Goal: Task Accomplishment & Management: Manage account settings

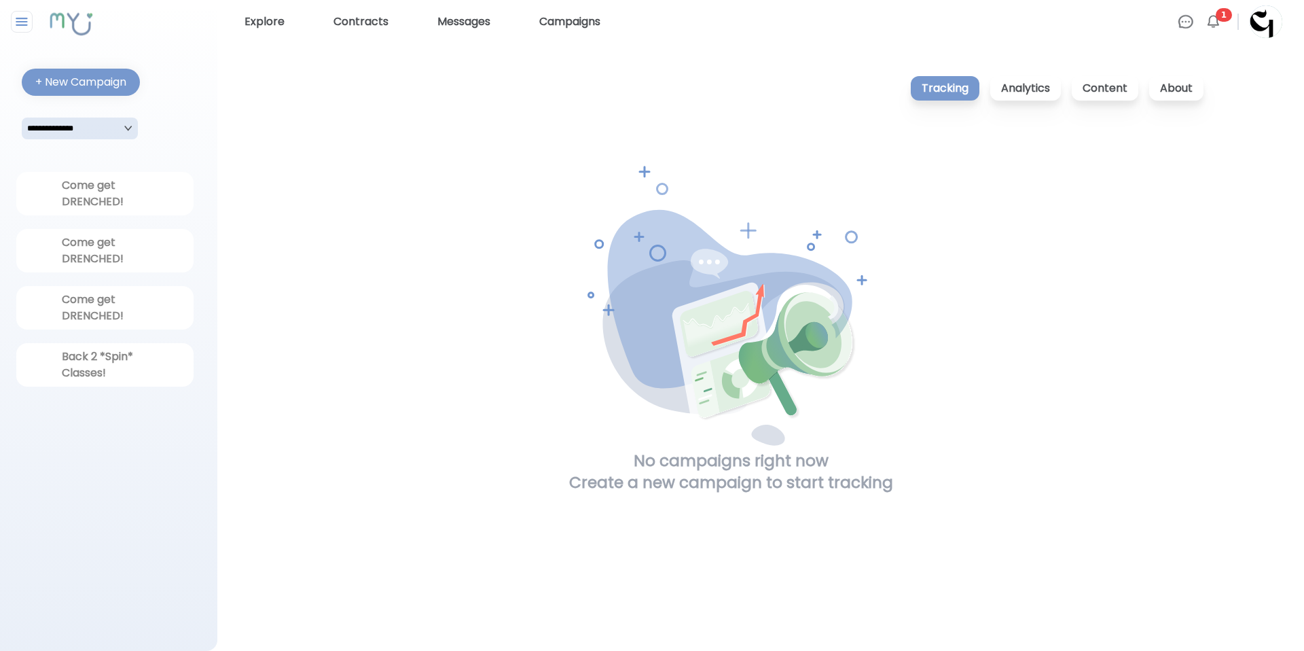
click at [1212, 22] on img at bounding box center [1213, 22] width 16 height 16
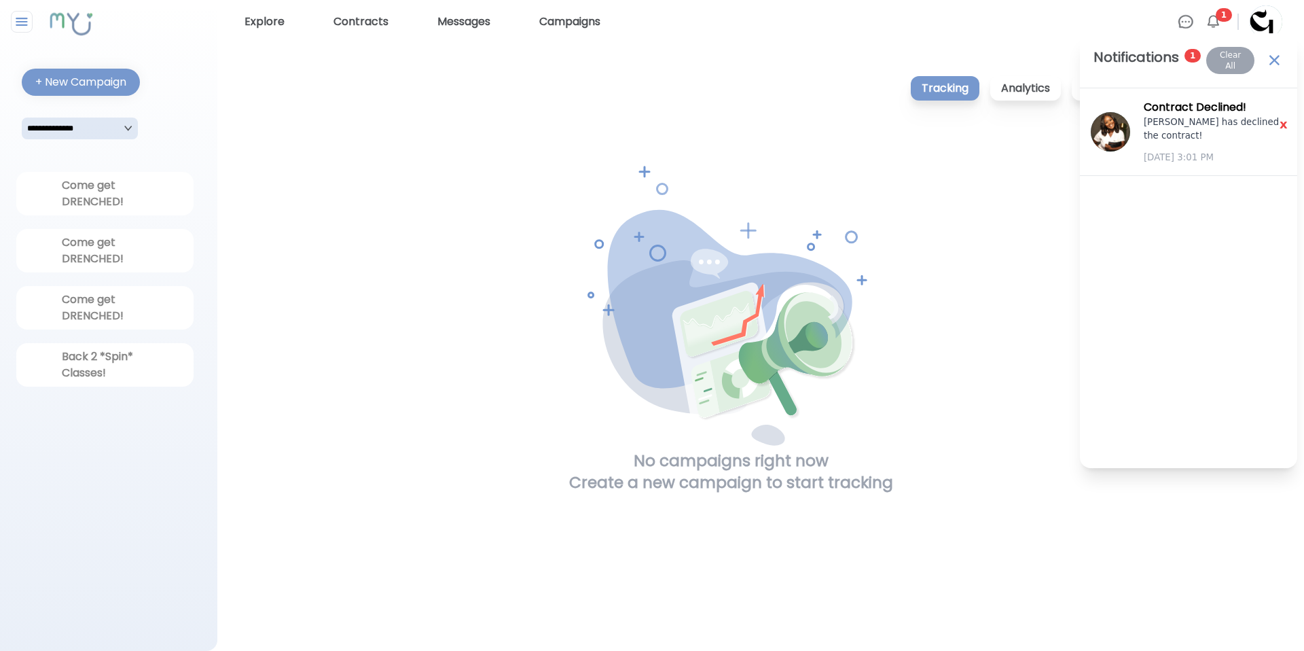
click at [1276, 54] on img at bounding box center [1274, 60] width 18 height 18
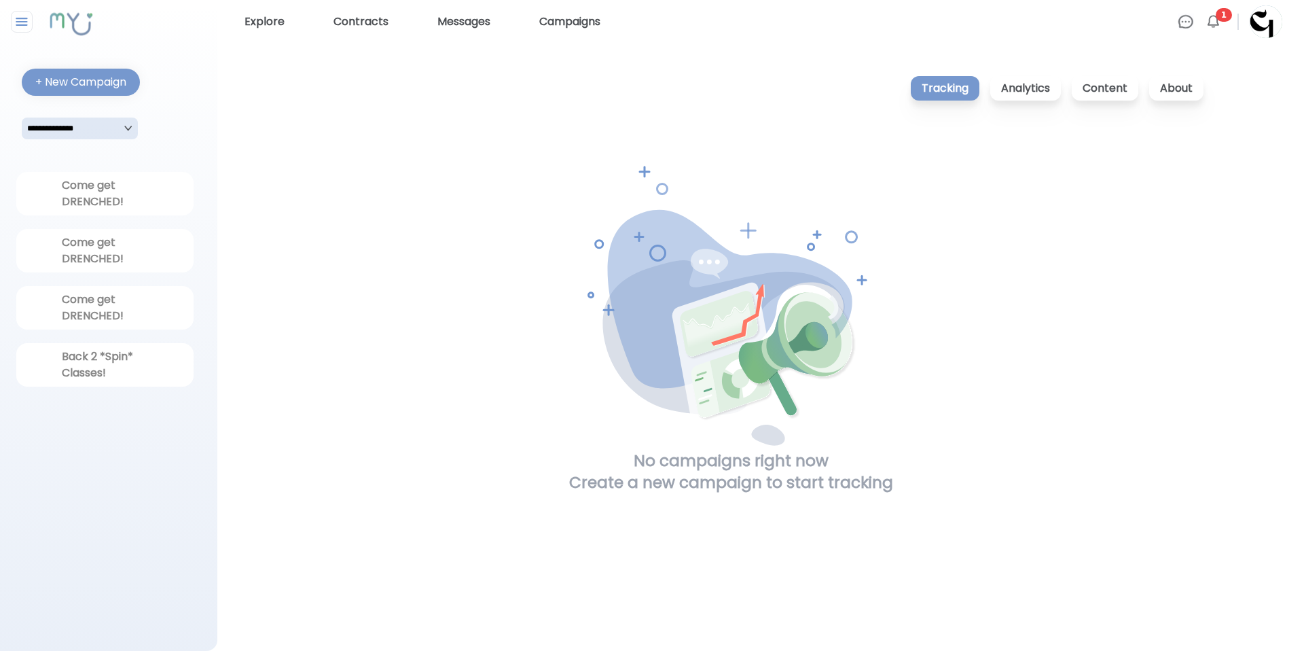
click at [1208, 18] on img at bounding box center [1213, 22] width 16 height 16
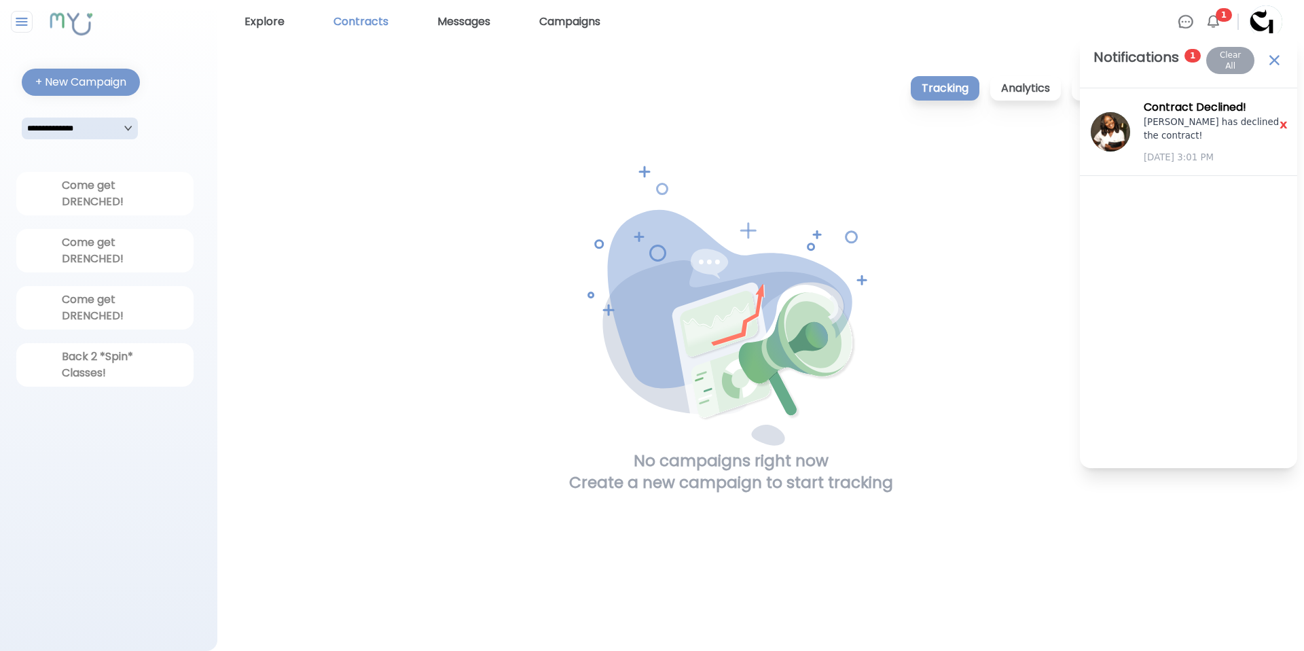
click at [361, 22] on link "Contracts" at bounding box center [361, 22] width 66 height 22
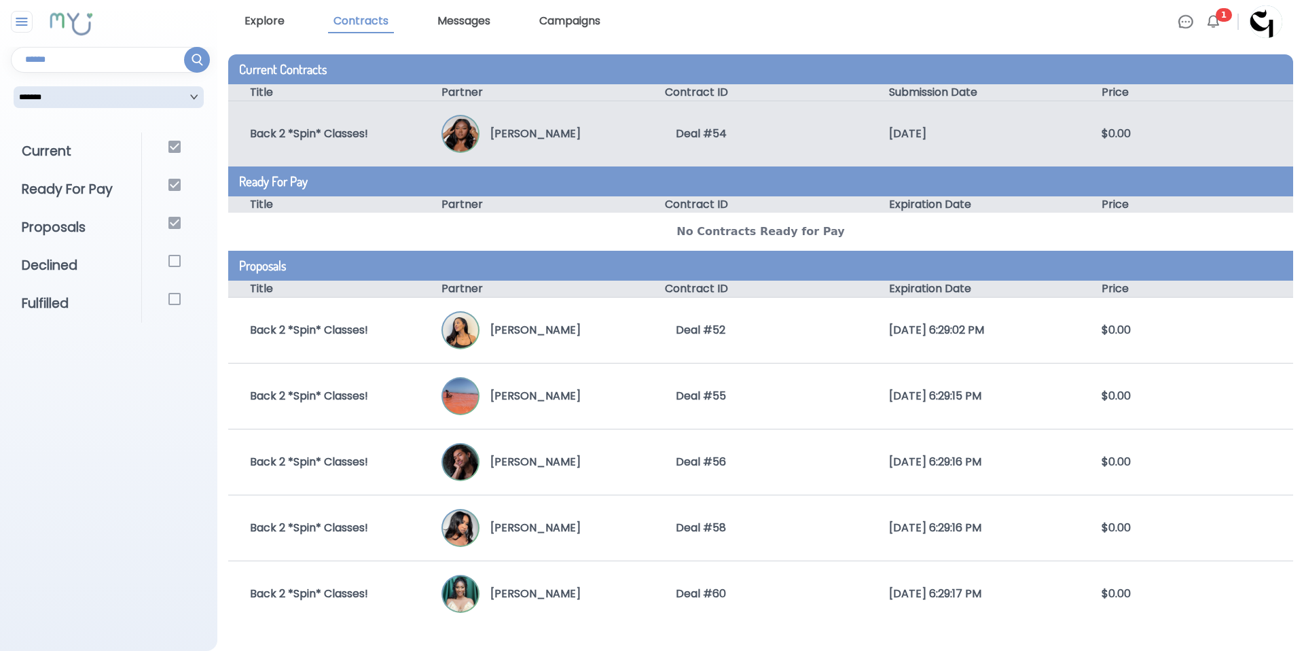
click at [363, 108] on div "Back 2 *Spin* Classes! Lindsey Mitchell Deal # 54 9/4/2025 $0.00" at bounding box center [760, 134] width 1065 height 66
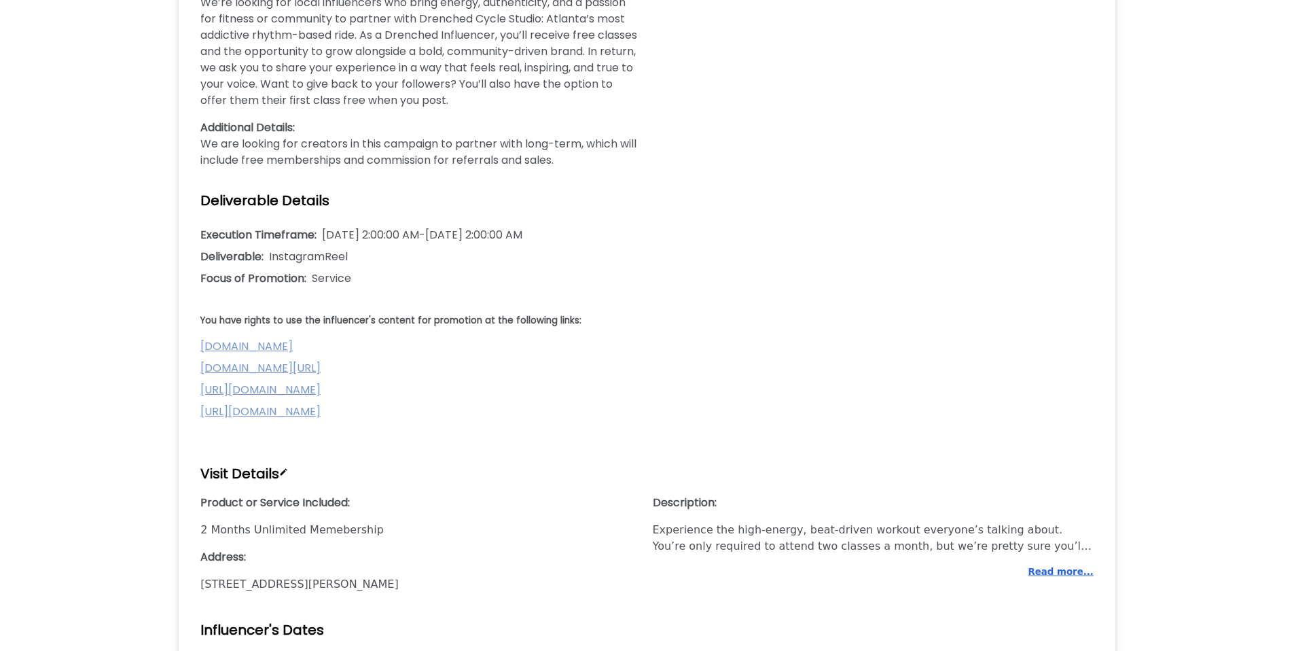
scroll to position [578, 0]
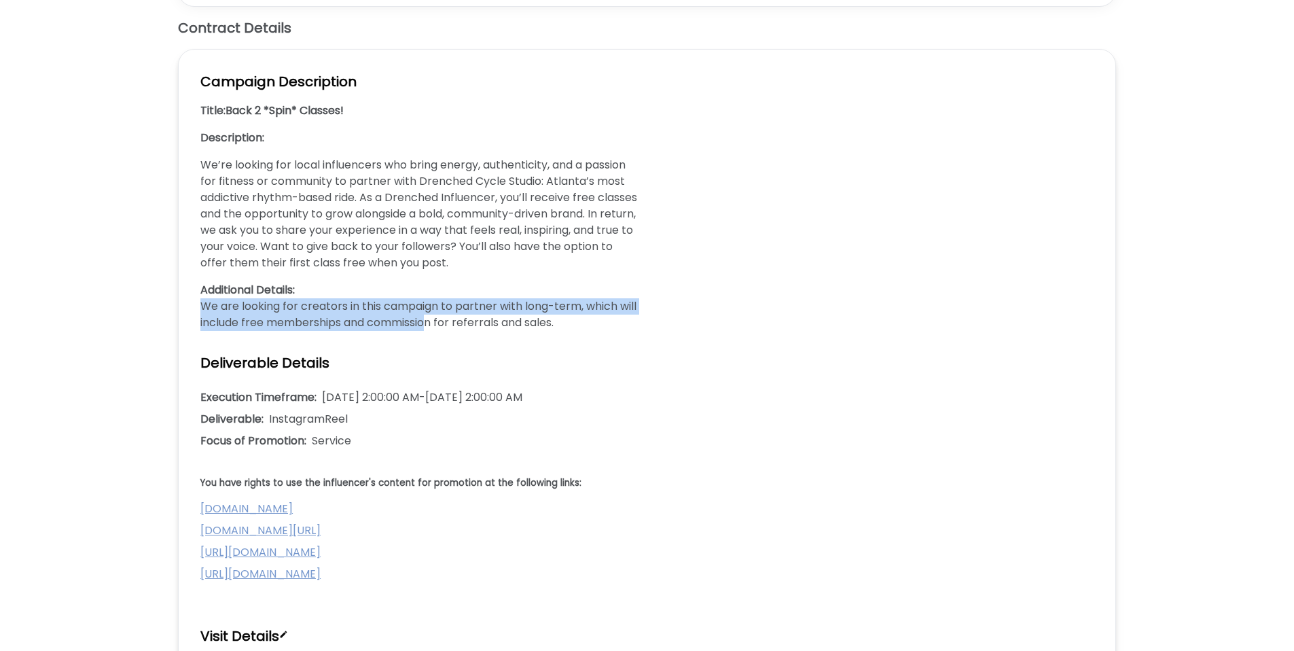
drag, startPoint x: 200, startPoint y: 304, endPoint x: 439, endPoint y: 326, distance: 240.1
click at [429, 326] on p "We are looking for creators in this campaign to partner with long-term, which w…" at bounding box center [418, 314] width 436 height 32
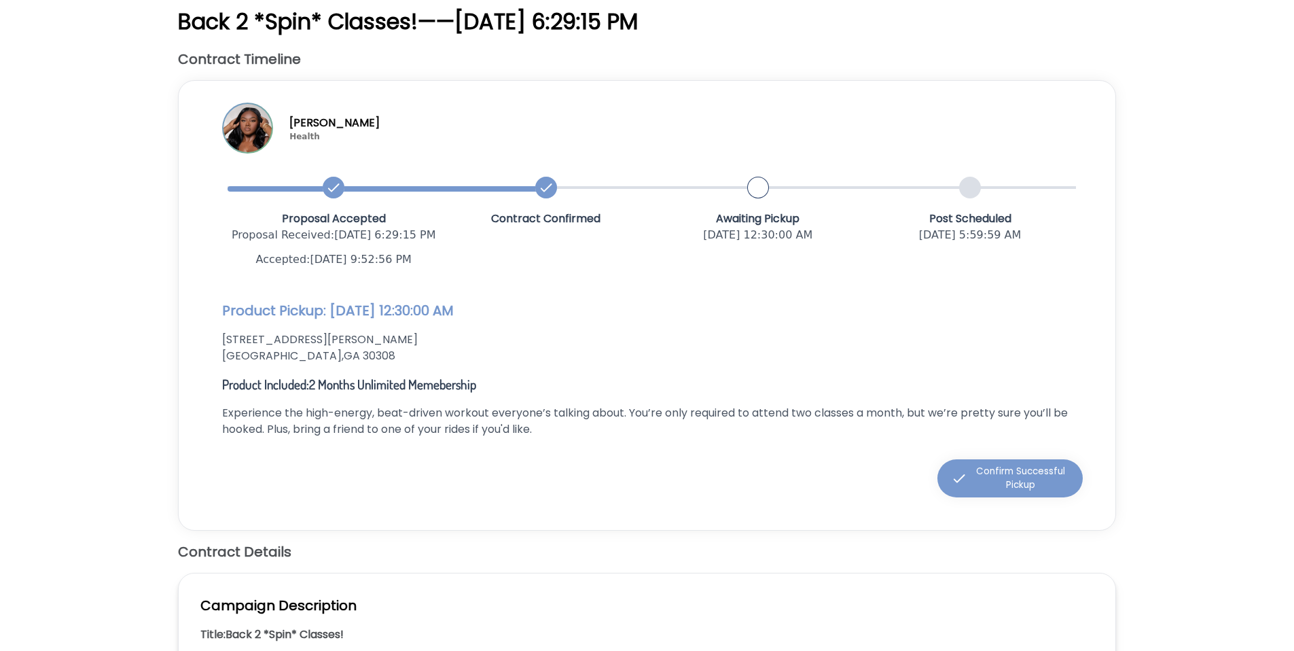
scroll to position [39, 0]
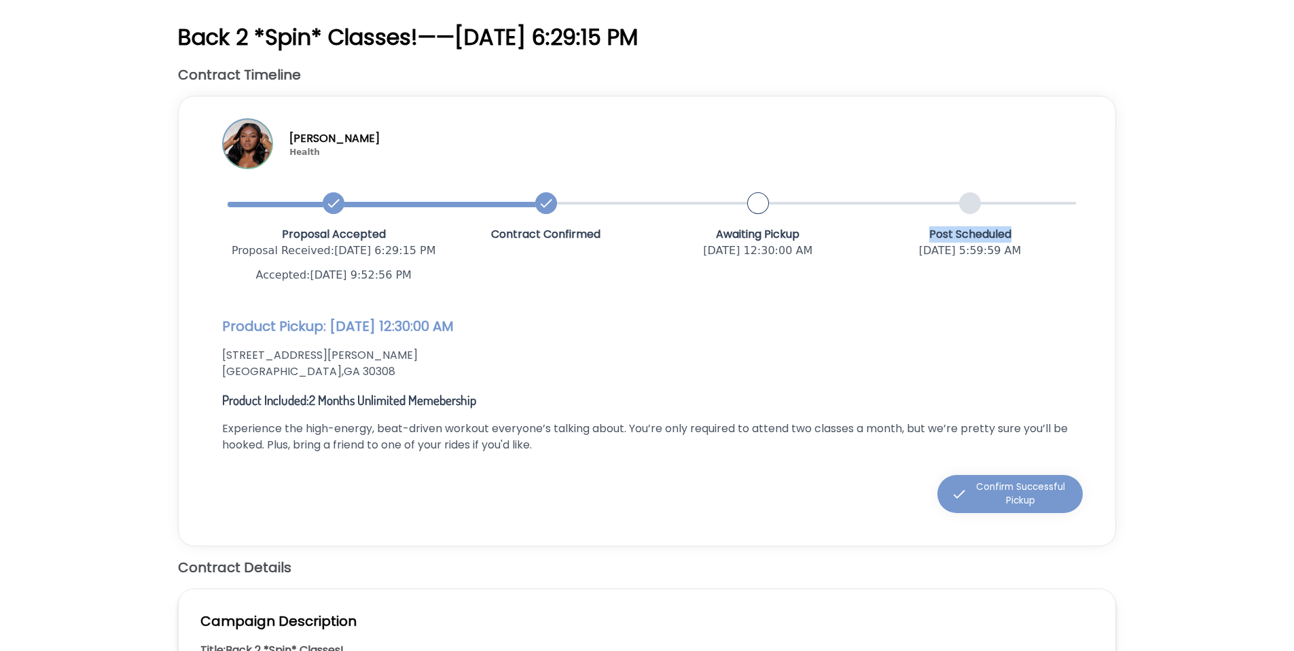
drag, startPoint x: 929, startPoint y: 234, endPoint x: 1020, endPoint y: 235, distance: 91.0
click at [1020, 235] on p "Post Scheduled" at bounding box center [970, 234] width 212 height 16
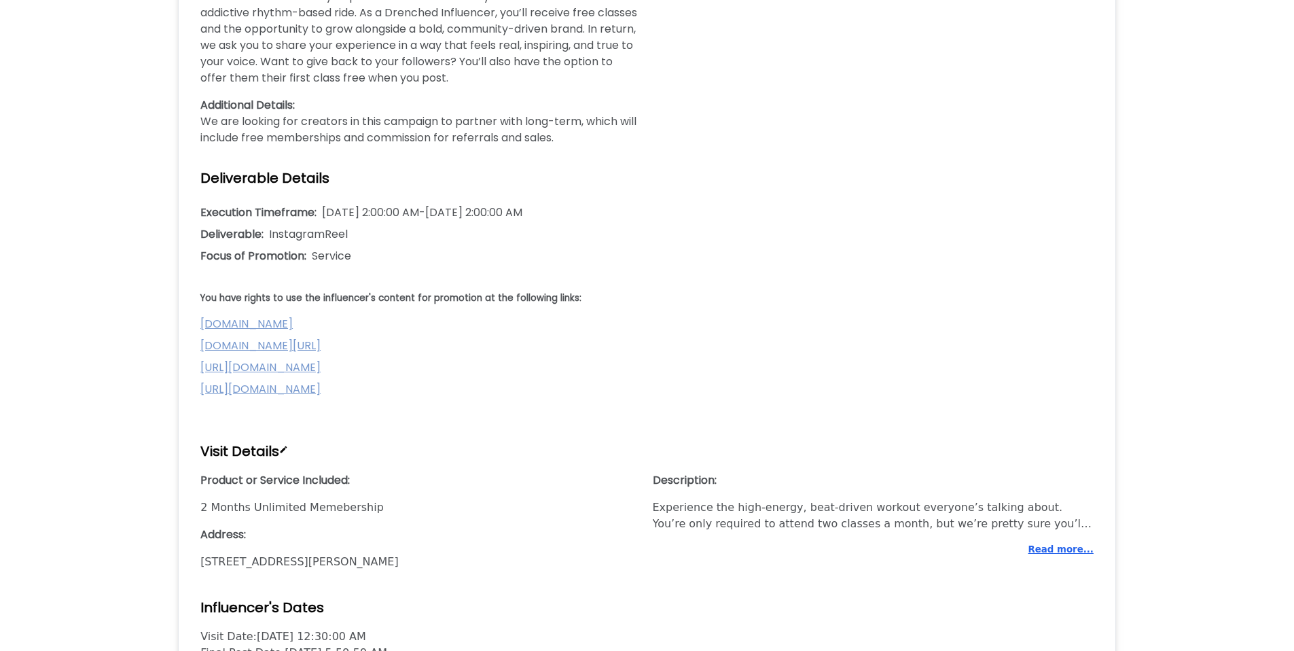
scroll to position [1030, 0]
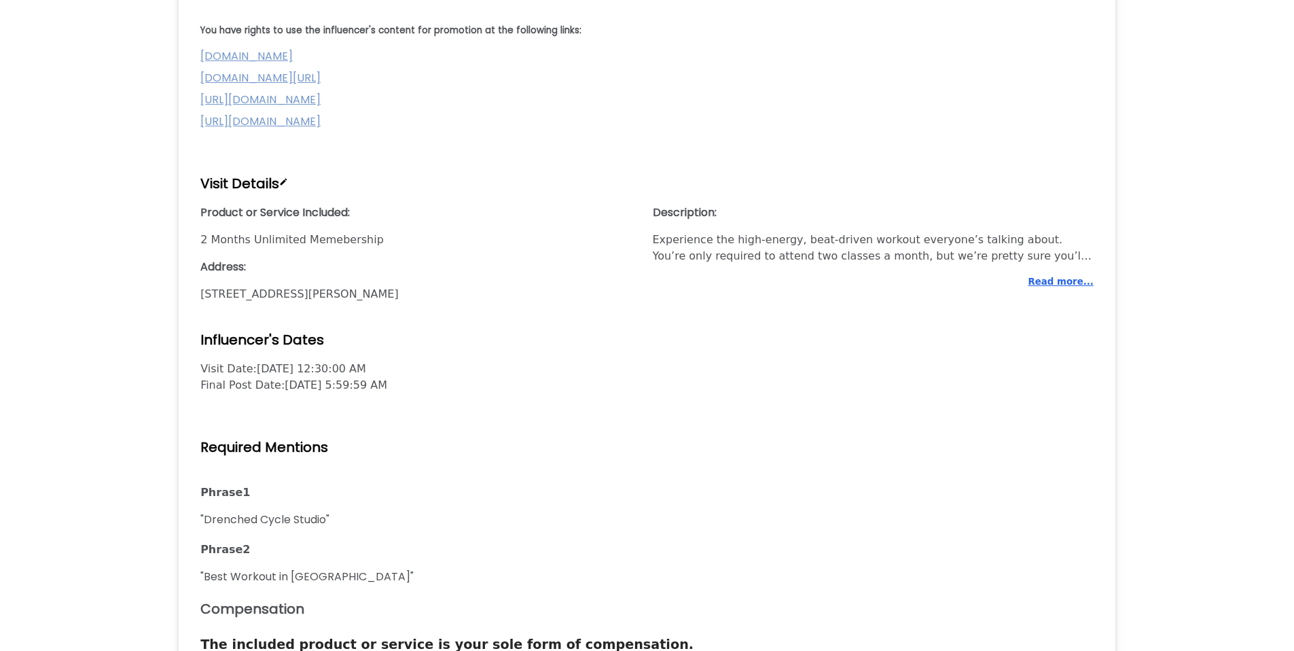
click at [1057, 287] on button "Read more..." at bounding box center [1060, 282] width 65 height 14
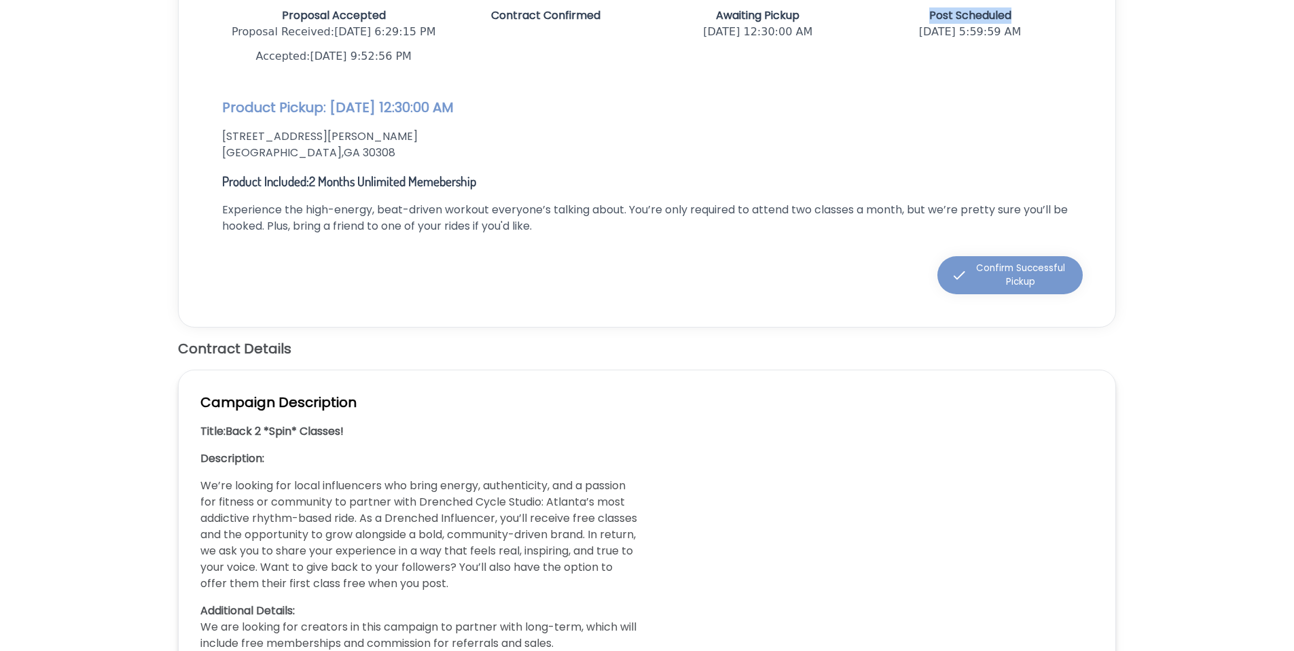
scroll to position [0, 0]
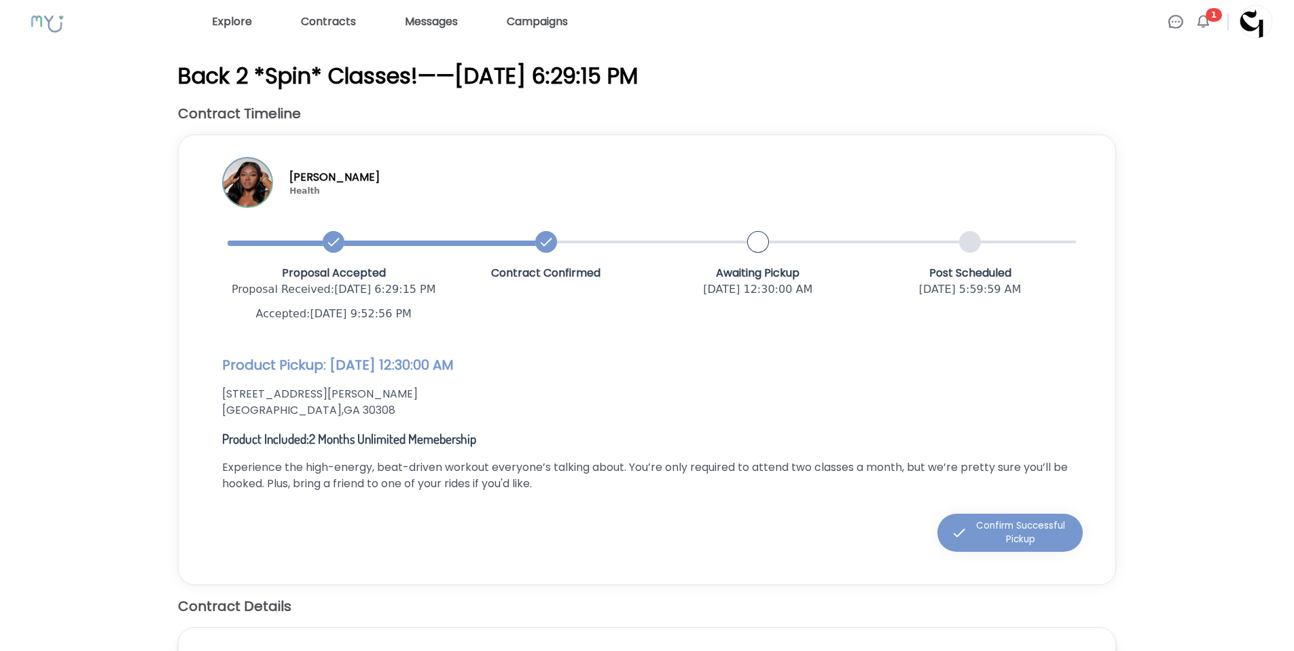
click at [1213, 23] on ul "Explore Contracts Messages Campaigns Messages 0 Clear All 1 Notifications 1 Cle…" at bounding box center [739, 21] width 1066 height 33
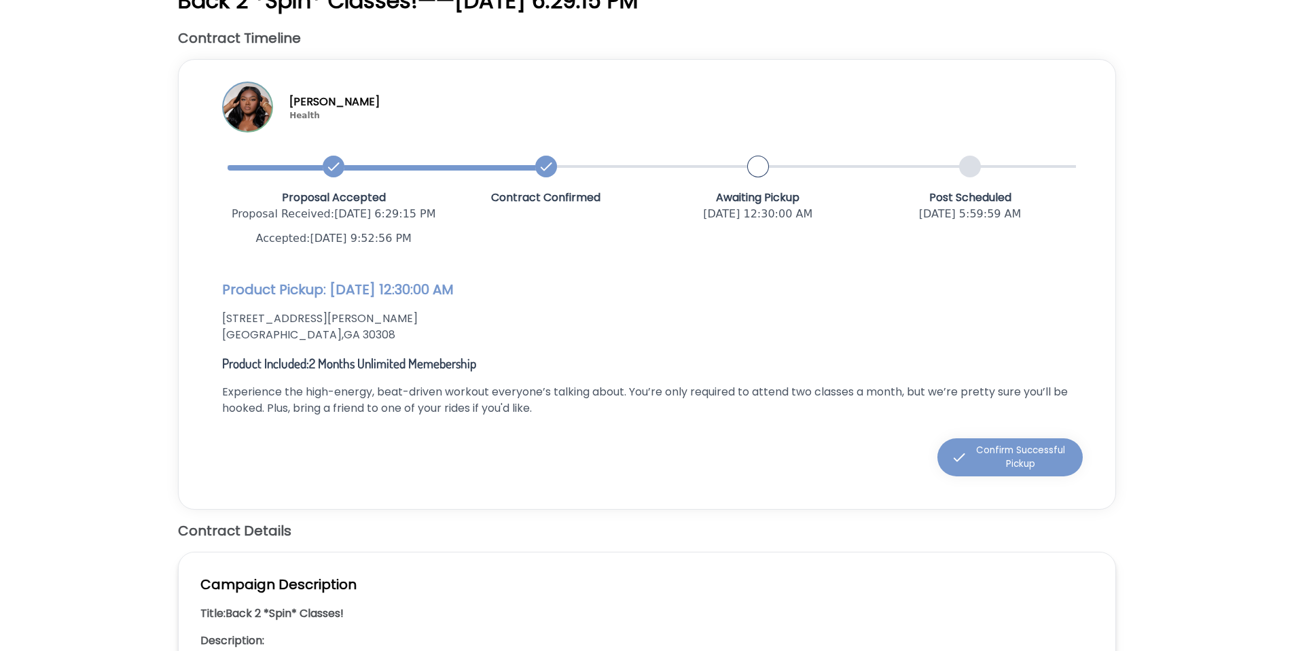
click at [932, 337] on p "Atlanta , GA 30308" at bounding box center [647, 335] width 850 height 16
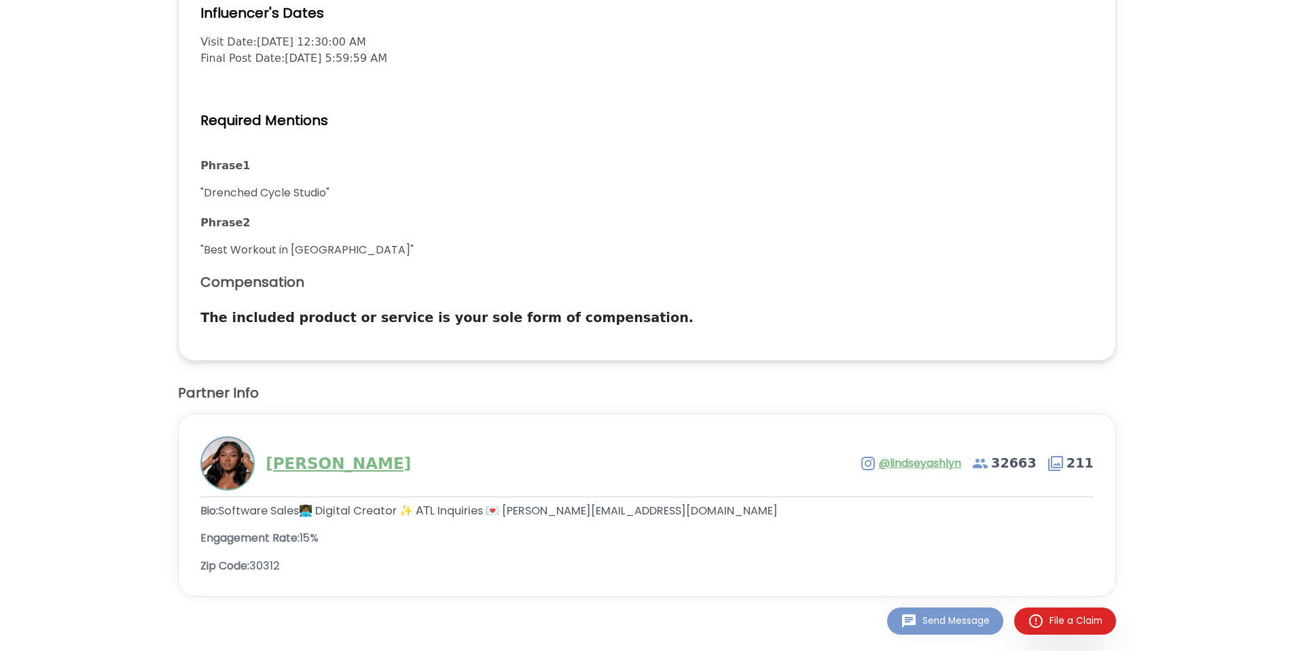
scroll to position [0, 0]
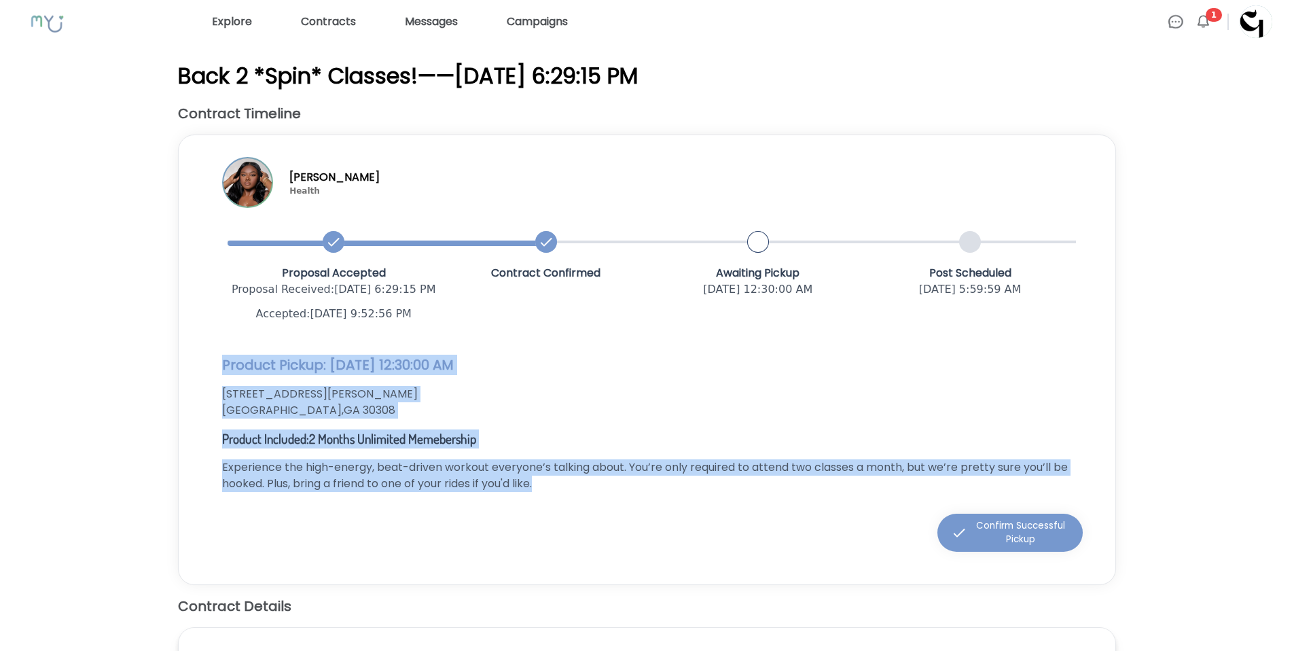
drag, startPoint x: 223, startPoint y: 365, endPoint x: 559, endPoint y: 482, distance: 355.3
click at [558, 481] on div "Product Pickup: 8/28/2025, 12:30:00 AM 724 Monroe Dr NE Atlanta , GA 30308 Prod…" at bounding box center [646, 423] width 893 height 159
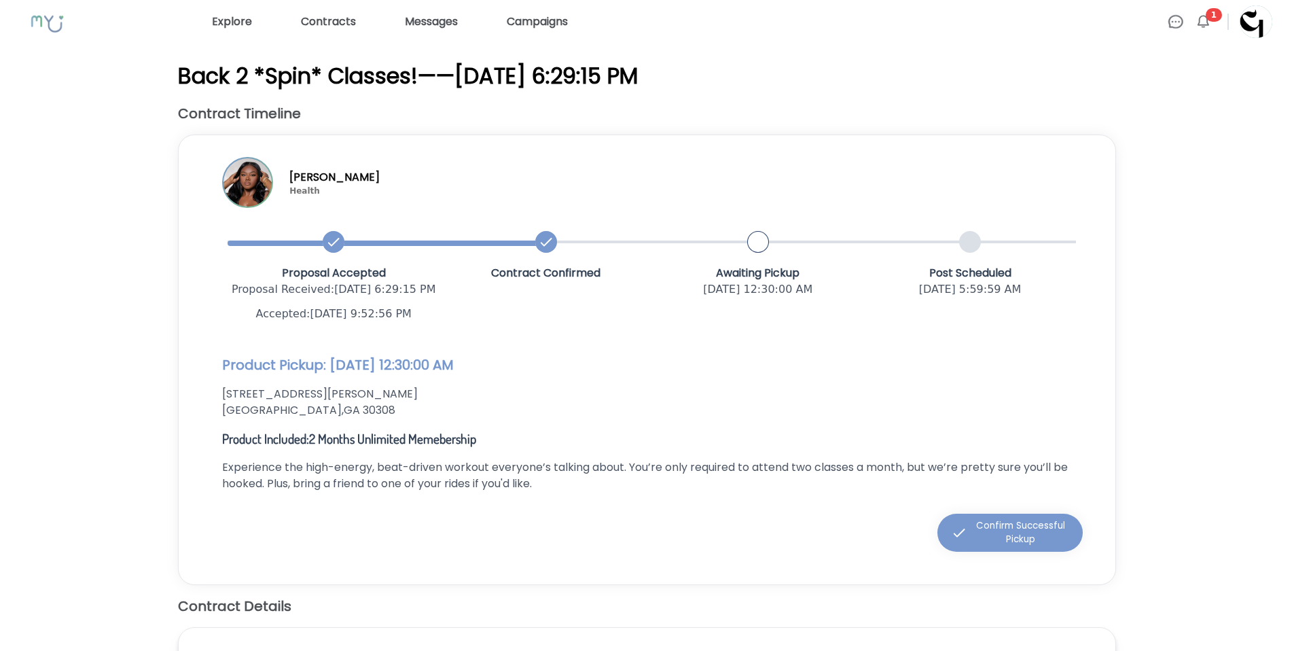
click at [560, 486] on p "Experience the high-energy, beat-driven workout everyone’s talking about. You’r…" at bounding box center [647, 475] width 850 height 33
